Goal: Task Accomplishment & Management: Use online tool/utility

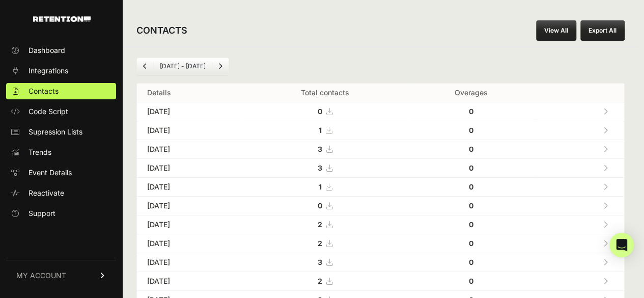
click at [614, 128] on link at bounding box center [605, 130] width 17 height 21
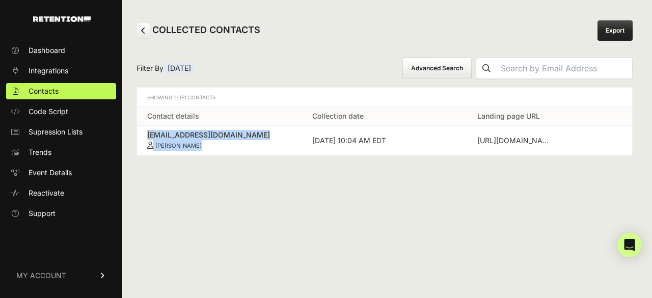
drag, startPoint x: 142, startPoint y: 132, endPoint x: 222, endPoint y: 148, distance: 81.6
click at [222, 148] on td "paigedharmony@gmail.com Harmony Paige" at bounding box center [219, 141] width 165 height 30
copy link "paigedharmony@gmail.com Harmony Paige"
click at [54, 90] on span "Contacts" at bounding box center [44, 91] width 30 height 10
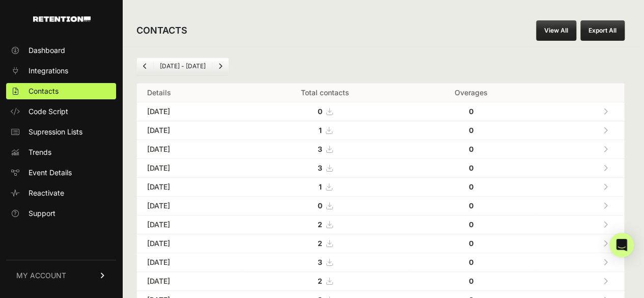
click at [608, 146] on icon at bounding box center [605, 149] width 5 height 7
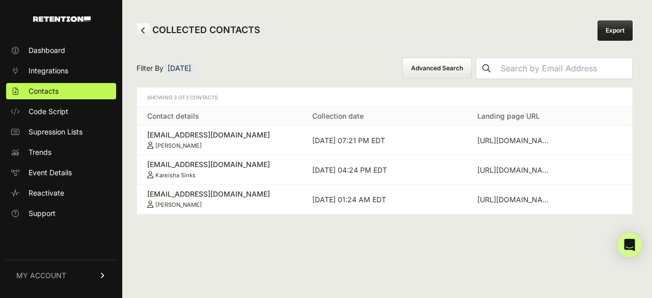
drag, startPoint x: 146, startPoint y: 136, endPoint x: 209, endPoint y: 145, distance: 63.3
click at [209, 145] on td "valorie88mendoza@gmail.com Valorie Mendoza" at bounding box center [219, 141] width 165 height 30
copy link "valorie88mendoza@gmail.com Valorie Mendoza"
drag, startPoint x: 143, startPoint y: 163, endPoint x: 217, endPoint y: 179, distance: 76.0
click at [217, 179] on td "ladycops@gmail.com Kareisha Sinks" at bounding box center [219, 170] width 165 height 30
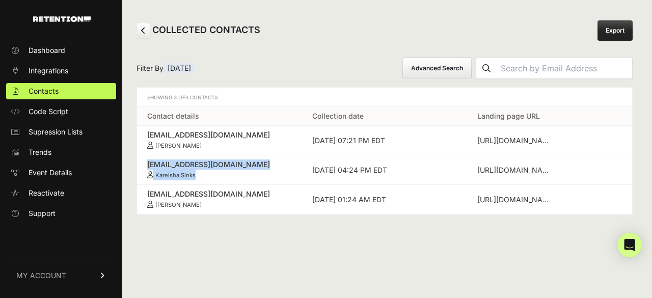
copy link "ladycops@gmail.com Kareisha Sinks"
drag, startPoint x: 145, startPoint y: 190, endPoint x: 217, endPoint y: 203, distance: 73.4
click at [217, 203] on td "fugiman304@yahoo.com Adrienne Johnson" at bounding box center [219, 200] width 165 height 30
copy link "fugiman304@yahoo.com Adrienne Johnson"
click at [65, 89] on link "Contacts" at bounding box center [61, 91] width 110 height 16
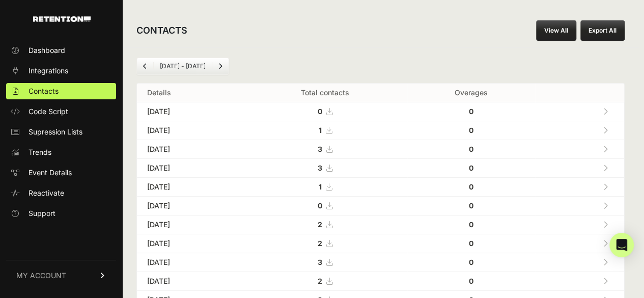
click at [608, 167] on icon at bounding box center [605, 167] width 5 height 7
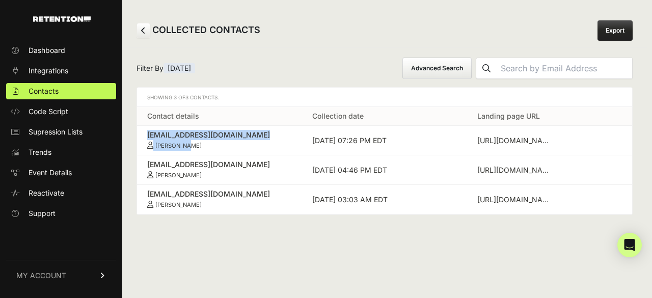
drag, startPoint x: 144, startPoint y: 132, endPoint x: 208, endPoint y: 146, distance: 66.1
click at [208, 146] on td "[EMAIL_ADDRESS][DOMAIN_NAME] [PERSON_NAME]" at bounding box center [219, 141] width 165 height 30
copy link "[EMAIL_ADDRESS][DOMAIN_NAME] [PERSON_NAME]"
drag, startPoint x: 140, startPoint y: 158, endPoint x: 222, endPoint y: 174, distance: 84.0
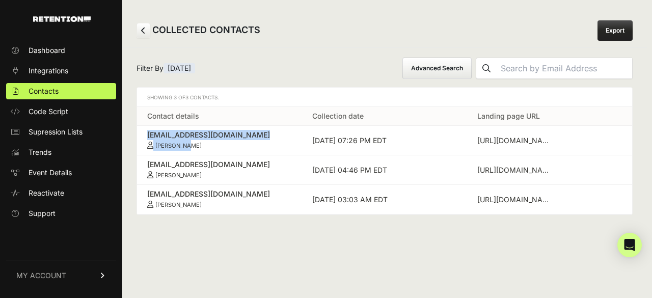
click at [222, 174] on td "[EMAIL_ADDRESS][DOMAIN_NAME] [PERSON_NAME]" at bounding box center [219, 170] width 165 height 30
copy link "[EMAIL_ADDRESS][DOMAIN_NAME] [PERSON_NAME]"
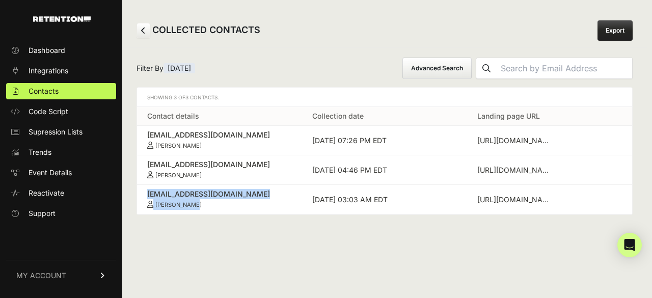
drag, startPoint x: 145, startPoint y: 190, endPoint x: 201, endPoint y: 199, distance: 56.2
click at [201, 199] on td "[EMAIL_ADDRESS][DOMAIN_NAME] [PERSON_NAME]" at bounding box center [219, 200] width 165 height 30
copy link "[EMAIL_ADDRESS][DOMAIN_NAME] [PERSON_NAME]"
click at [58, 91] on span "Contacts" at bounding box center [44, 91] width 30 height 10
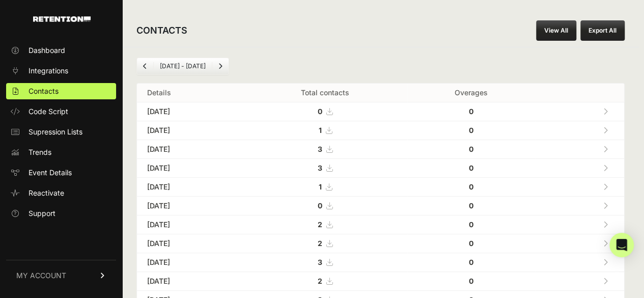
click at [608, 184] on icon at bounding box center [605, 186] width 5 height 7
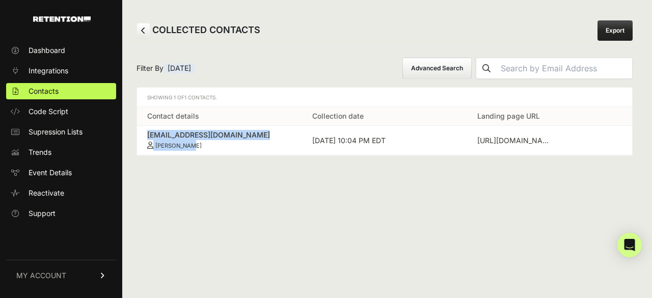
drag, startPoint x: 145, startPoint y: 131, endPoint x: 207, endPoint y: 143, distance: 63.7
click at [207, 143] on td "[EMAIL_ADDRESS][DOMAIN_NAME] [PERSON_NAME]" at bounding box center [219, 141] width 165 height 30
copy link "[EMAIL_ADDRESS][DOMAIN_NAME] [PERSON_NAME]"
click at [50, 87] on span "Contacts" at bounding box center [44, 91] width 30 height 10
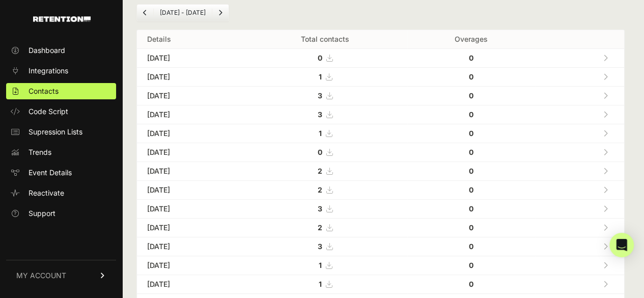
scroll to position [56, 0]
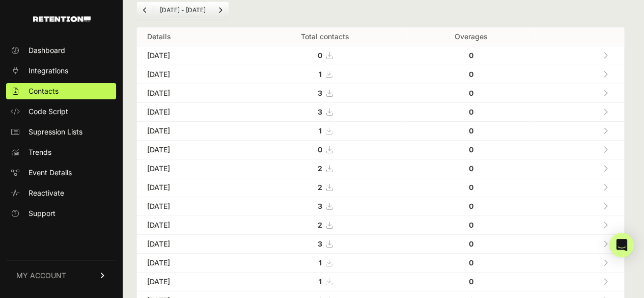
click at [613, 162] on link at bounding box center [605, 168] width 17 height 21
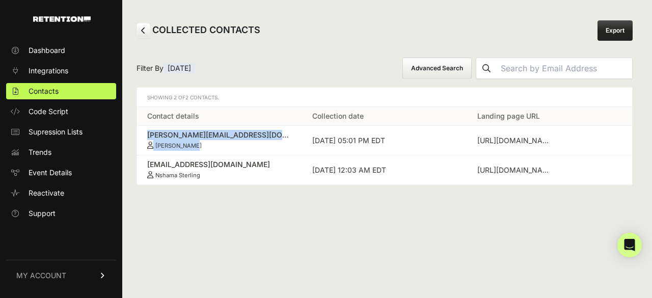
drag, startPoint x: 144, startPoint y: 132, endPoint x: 209, endPoint y: 151, distance: 67.4
click at [209, 151] on td "[PERSON_NAME][EMAIL_ADDRESS][DOMAIN_NAME] [PERSON_NAME]" at bounding box center [219, 141] width 165 height 30
copy link "[PERSON_NAME][EMAIL_ADDRESS][DOMAIN_NAME] [PERSON_NAME]"
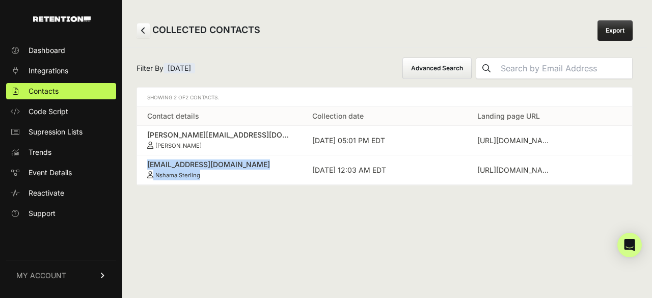
drag, startPoint x: 138, startPoint y: 161, endPoint x: 209, endPoint y: 179, distance: 73.5
click at [209, 179] on td "[EMAIL_ADDRESS][DOMAIN_NAME] [PERSON_NAME]" at bounding box center [219, 170] width 165 height 30
copy link "[EMAIL_ADDRESS][DOMAIN_NAME] [PERSON_NAME]"
click at [56, 90] on span "Contacts" at bounding box center [44, 91] width 30 height 10
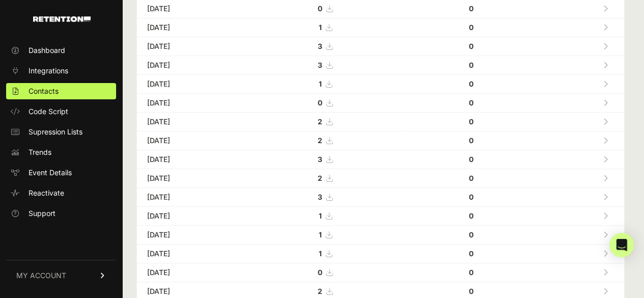
scroll to position [100, 0]
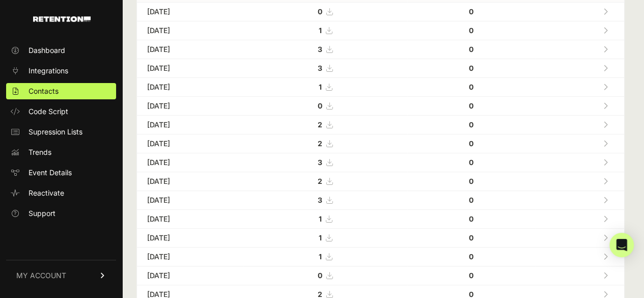
click at [608, 141] on icon at bounding box center [605, 143] width 5 height 7
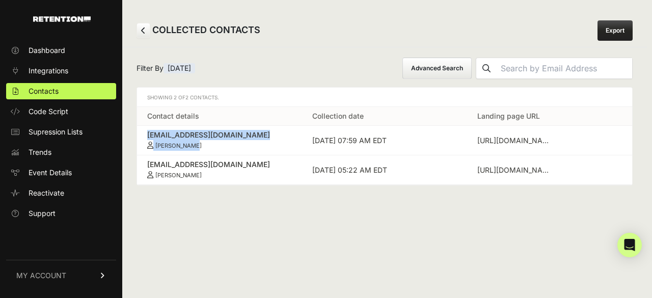
drag, startPoint x: 139, startPoint y: 130, endPoint x: 221, endPoint y: 143, distance: 82.5
click at [221, 143] on td "ysharvit@gmail.com Yael Sharvit" at bounding box center [219, 141] width 165 height 30
copy link "ysharvit@gmail.com Yael Sharvit"
drag, startPoint x: 141, startPoint y: 167, endPoint x: 217, endPoint y: 176, distance: 76.4
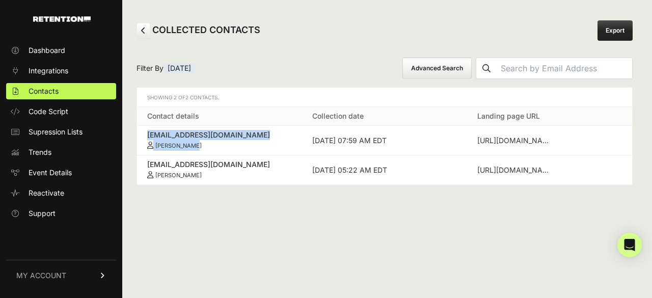
click at [217, 176] on td "quessap@gmail.com Laquessa Parker" at bounding box center [219, 170] width 165 height 30
copy link "quessap@gmail.com Laquessa Parker"
click at [60, 92] on link "Contacts" at bounding box center [61, 91] width 110 height 16
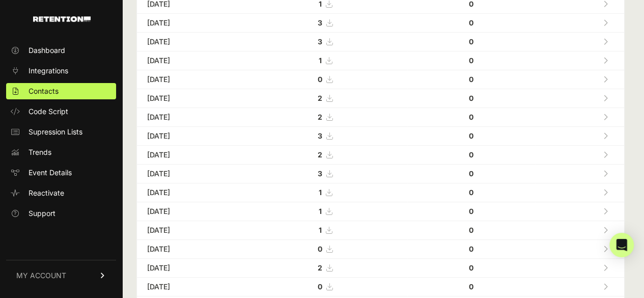
scroll to position [128, 0]
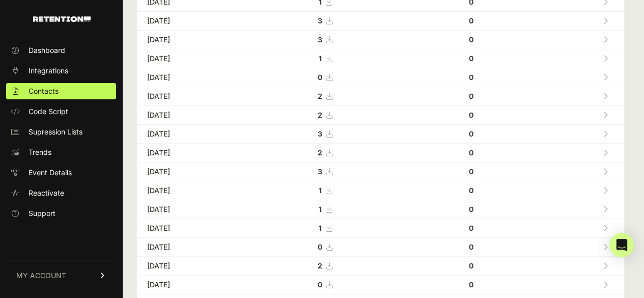
click at [605, 132] on link at bounding box center [605, 133] width 17 height 21
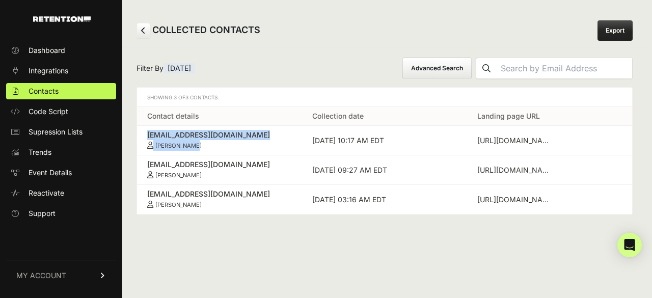
drag, startPoint x: 141, startPoint y: 130, endPoint x: 219, endPoint y: 147, distance: 80.2
click at [219, 147] on td "[EMAIL_ADDRESS][DOMAIN_NAME] [PERSON_NAME]" at bounding box center [219, 141] width 165 height 30
copy link "[EMAIL_ADDRESS][DOMAIN_NAME] [PERSON_NAME]"
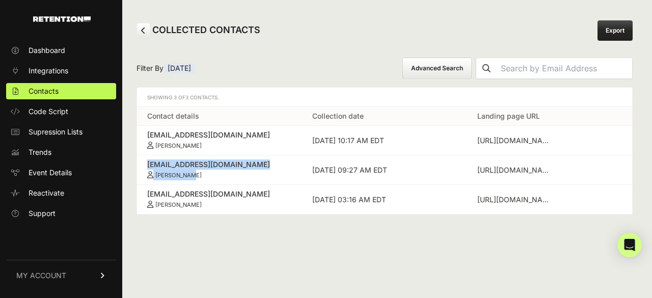
drag, startPoint x: 144, startPoint y: 162, endPoint x: 195, endPoint y: 176, distance: 53.1
click at [195, 176] on td "sushivam@gmail.com Sharma Ryan" at bounding box center [219, 170] width 165 height 30
copy link "sushivam@gmail.com Sharma Ryan"
click at [68, 94] on link "Contacts" at bounding box center [61, 91] width 110 height 16
